Goal: Information Seeking & Learning: Stay updated

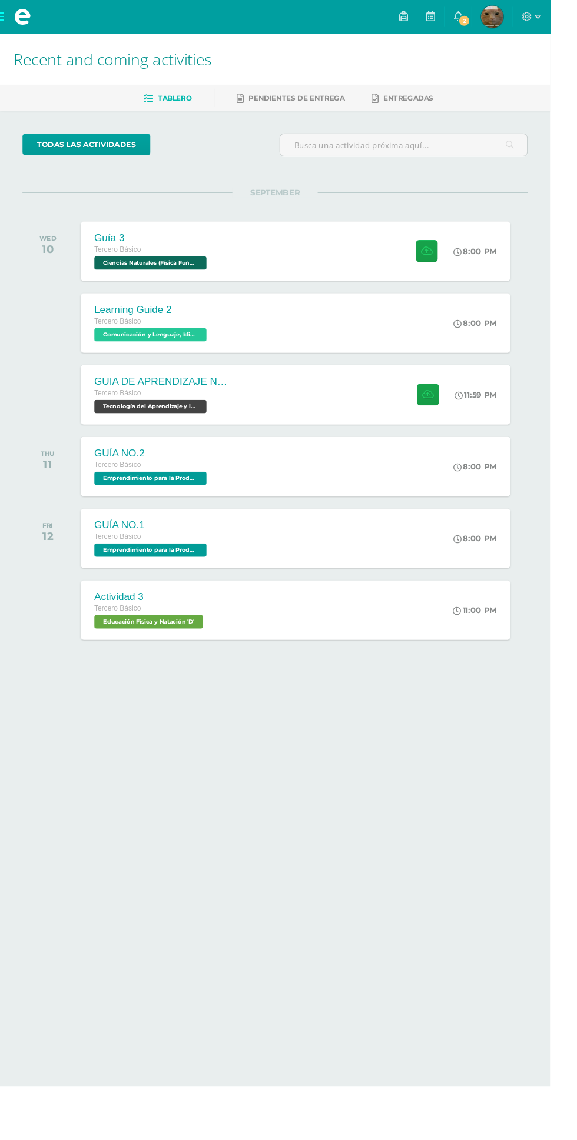
click at [261, 412] on div "GUIA DE APRENDIZAJE NO 3 / VIDEO Tercero Básico Tecnología del Aprendizaje y la…" at bounding box center [310, 414] width 450 height 62
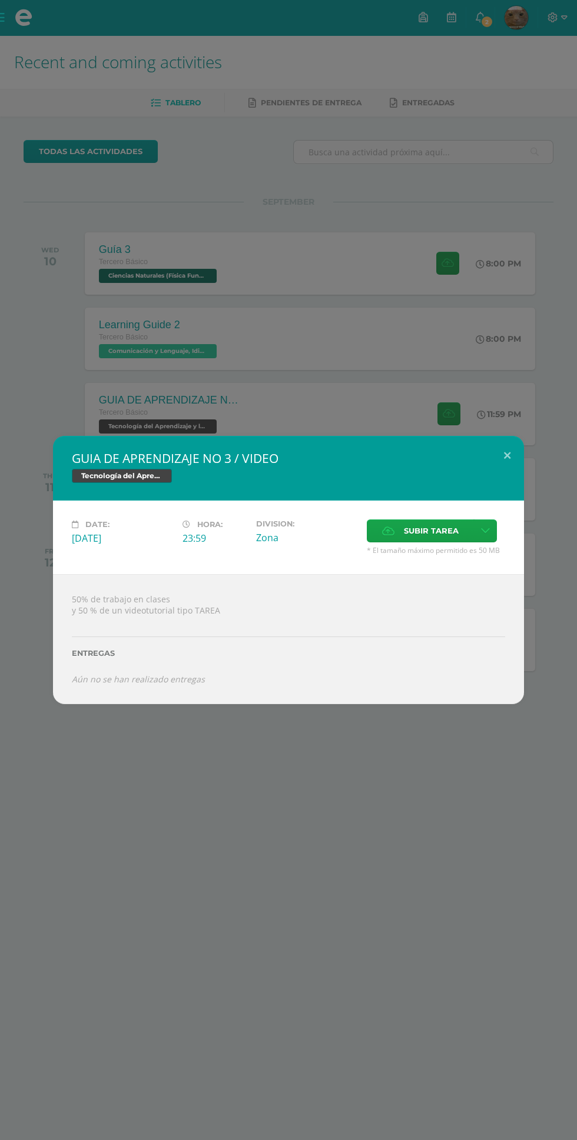
click at [54, 233] on div "GUIA DE APRENDIZAJE NO 3 / VIDEO Tecnología del Aprendizaje y la Comunicación (…" at bounding box center [288, 570] width 577 height 1140
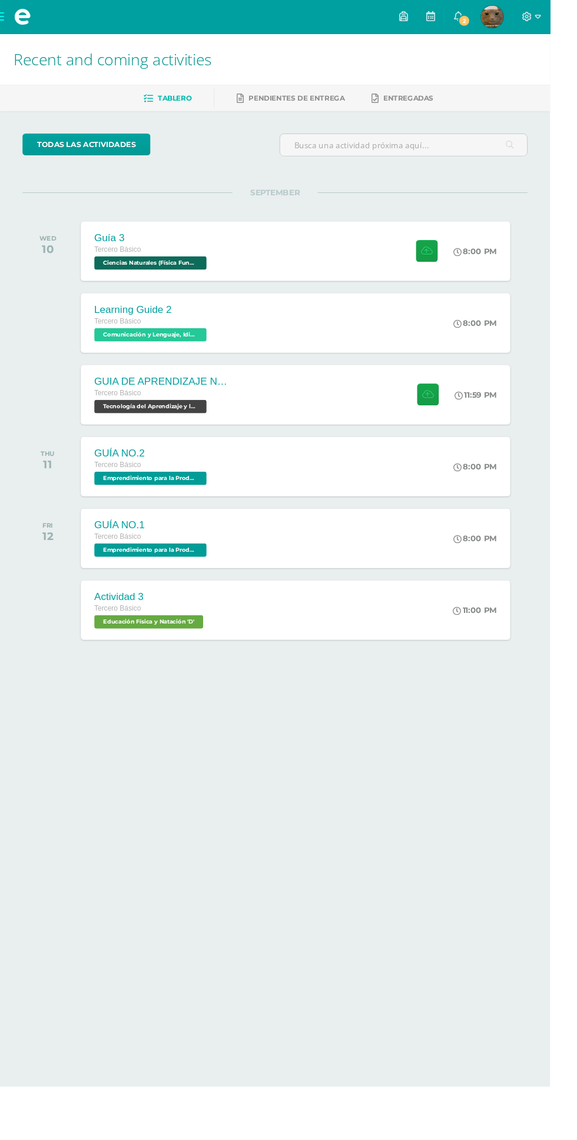
click at [494, 18] on link "2" at bounding box center [480, 17] width 28 height 35
click at [417, 281] on div at bounding box center [444, 263] width 57 height 62
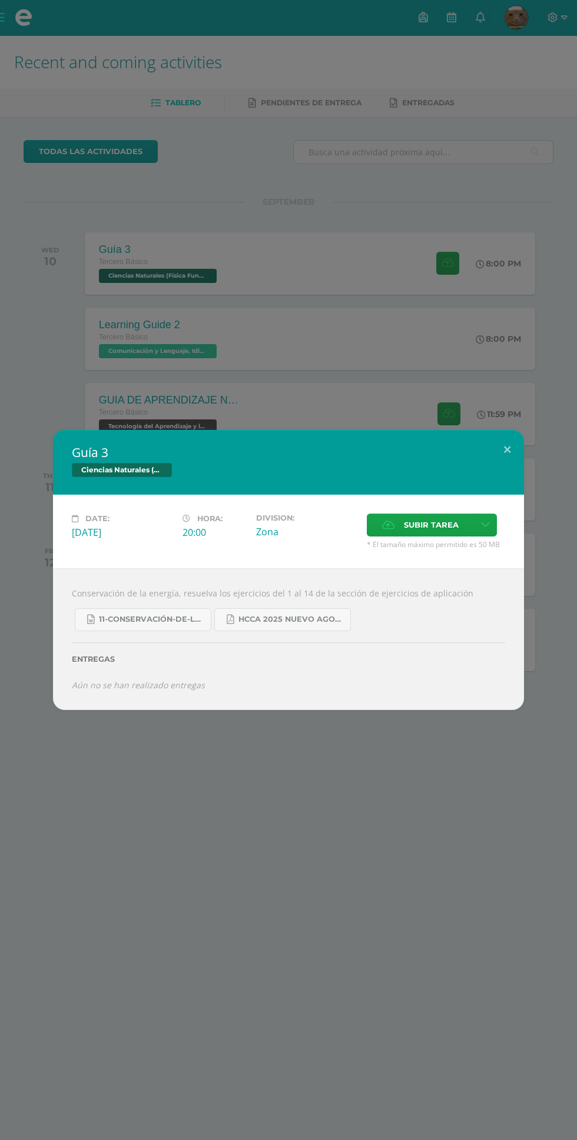
click at [435, 28] on div "Guía 3 Ciencias Naturales (Física Fundamental) Date: Wednesday 10 de September …" at bounding box center [288, 570] width 577 height 1140
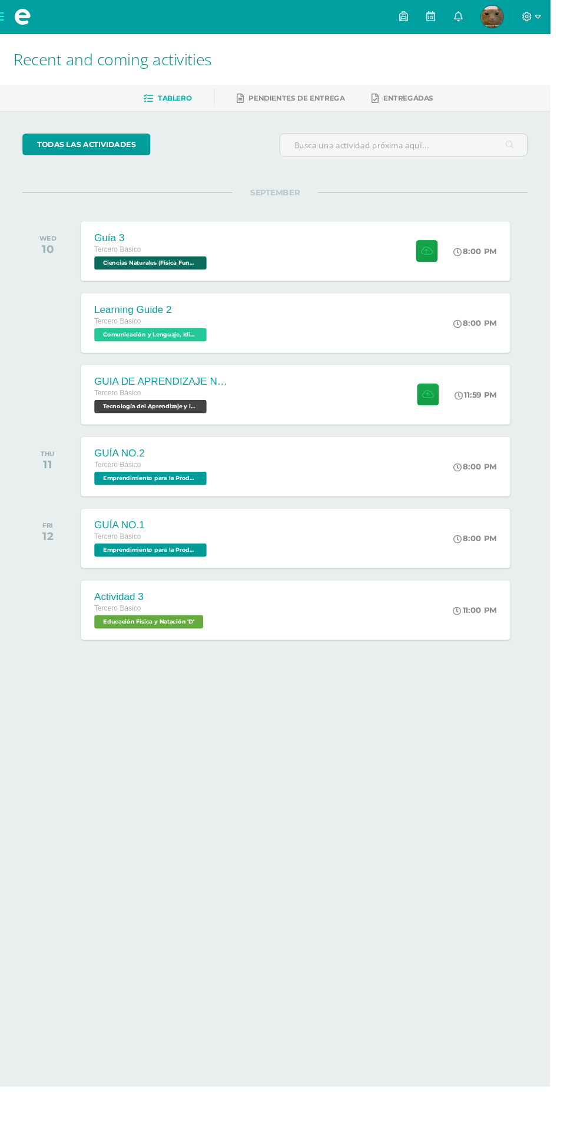
click at [437, 18] on link at bounding box center [423, 17] width 28 height 35
click at [456, 18] on icon at bounding box center [451, 17] width 9 height 11
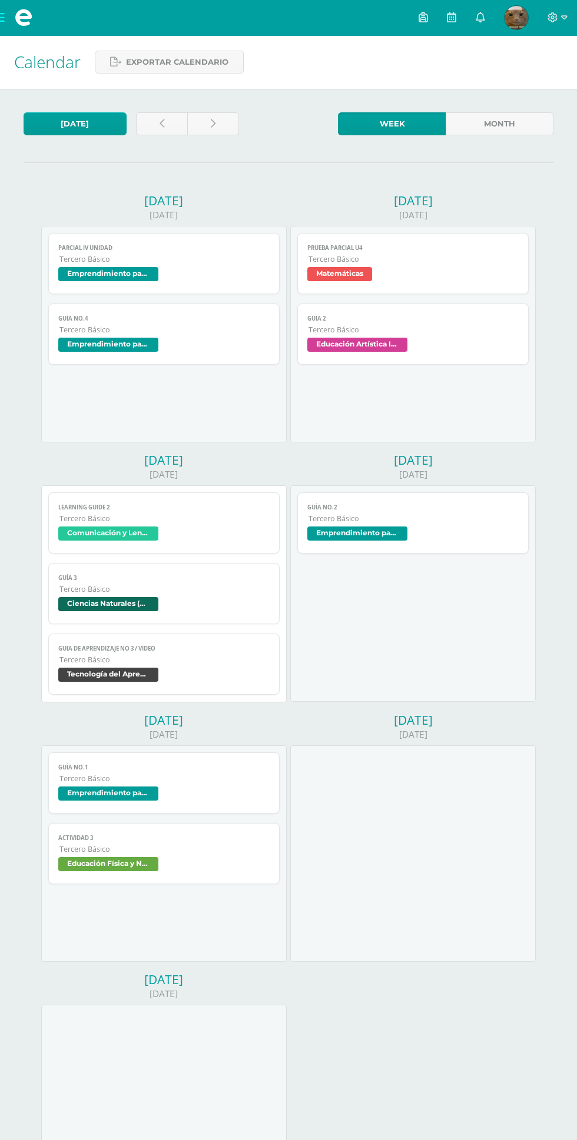
click at [445, 14] on link at bounding box center [451, 17] width 28 height 35
click at [477, 22] on icon at bounding box center [479, 17] width 9 height 11
click at [475, 33] on link at bounding box center [480, 17] width 28 height 35
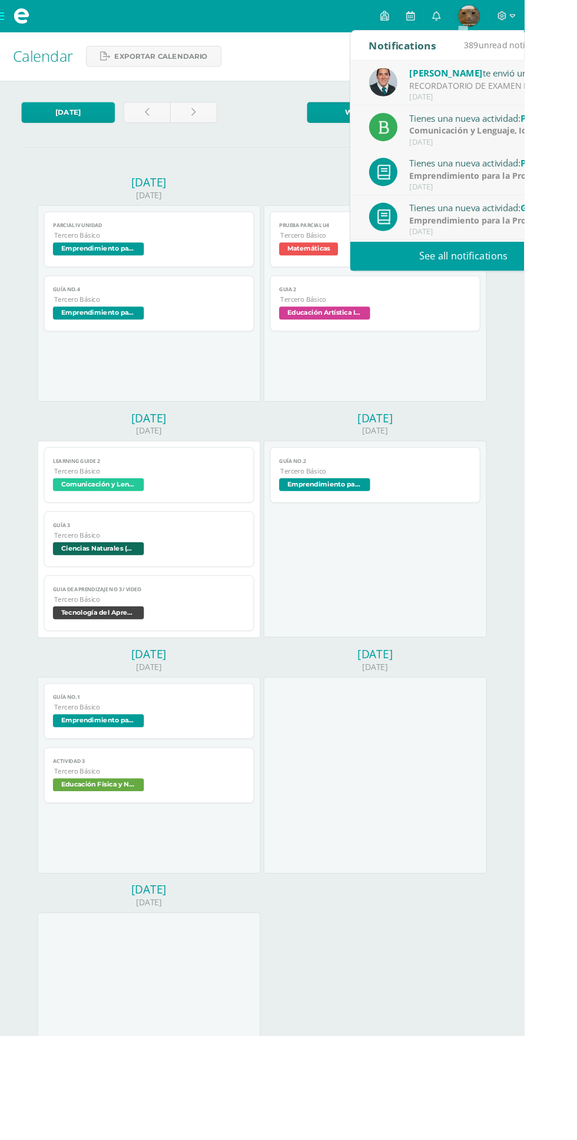
click at [442, 298] on link "See all notifications" at bounding box center [509, 282] width 249 height 32
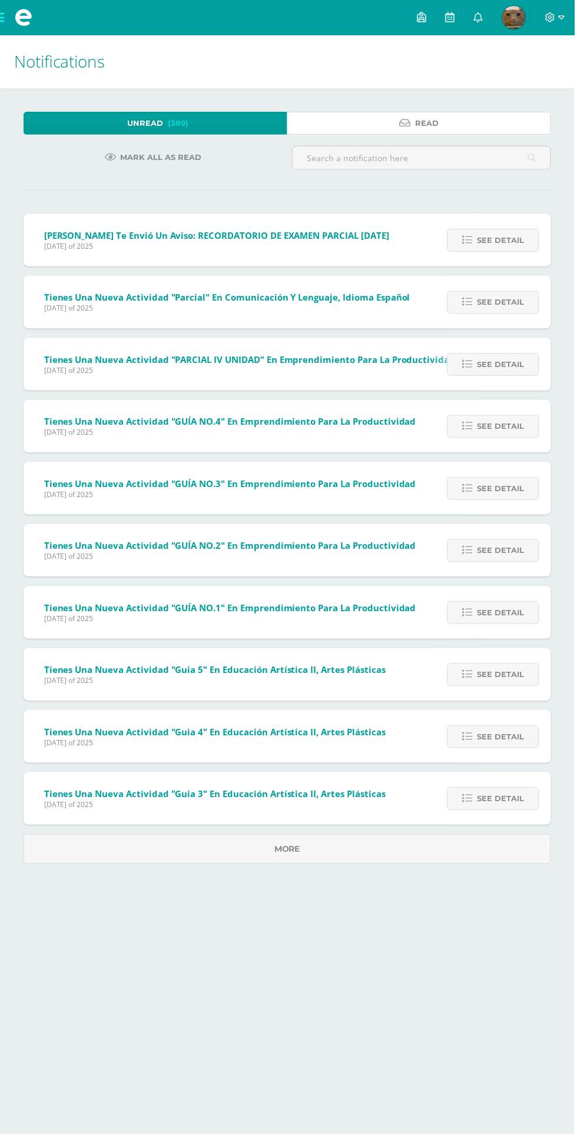
click at [319, 118] on link "Read" at bounding box center [420, 123] width 265 height 23
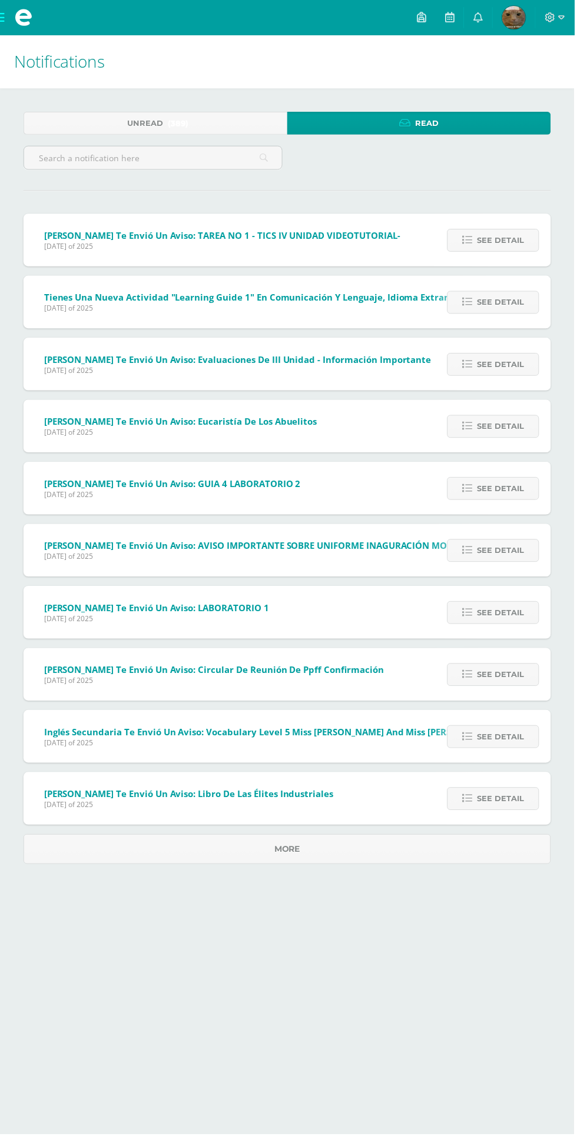
click at [487, 242] on span "See detail" at bounding box center [502, 242] width 47 height 22
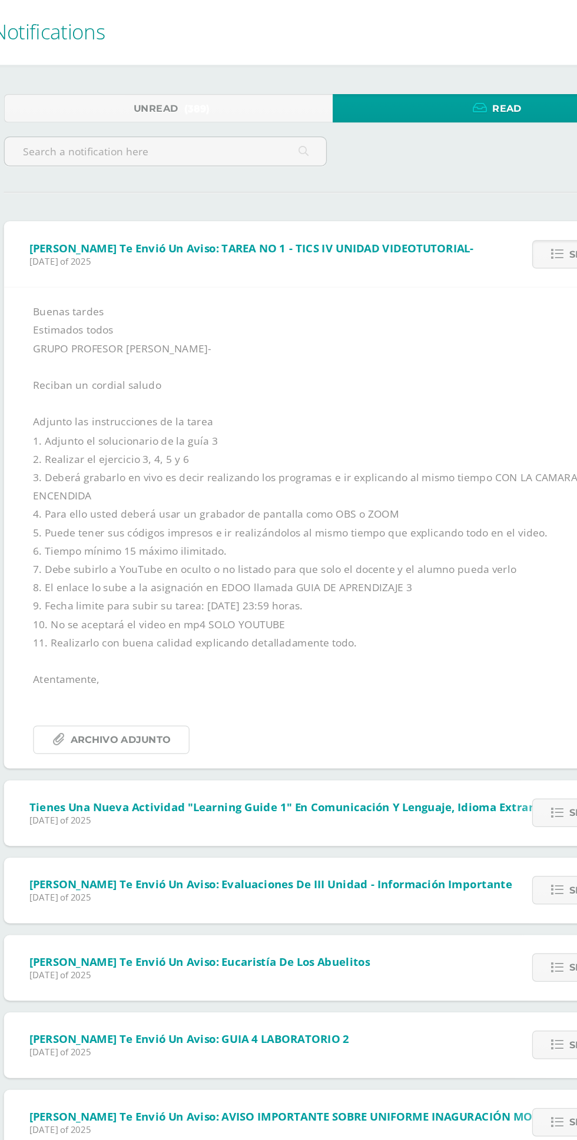
click at [67, 628] on icon at bounding box center [67, 633] width 10 height 10
